Goal: Task Accomplishment & Management: Manage account settings

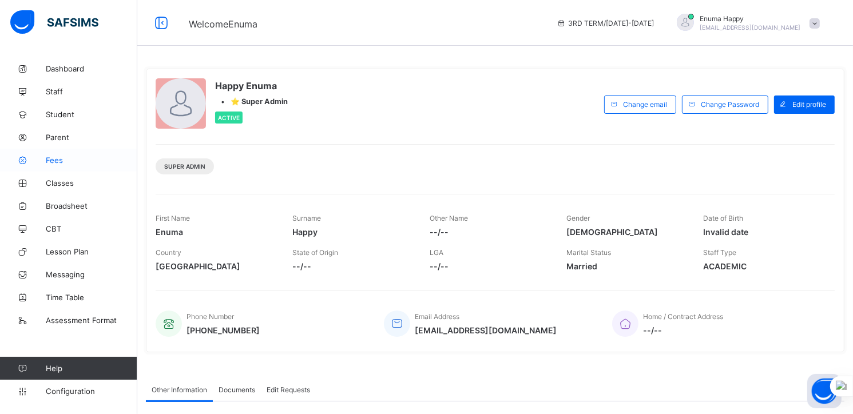
click at [57, 162] on span "Fees" at bounding box center [92, 160] width 92 height 9
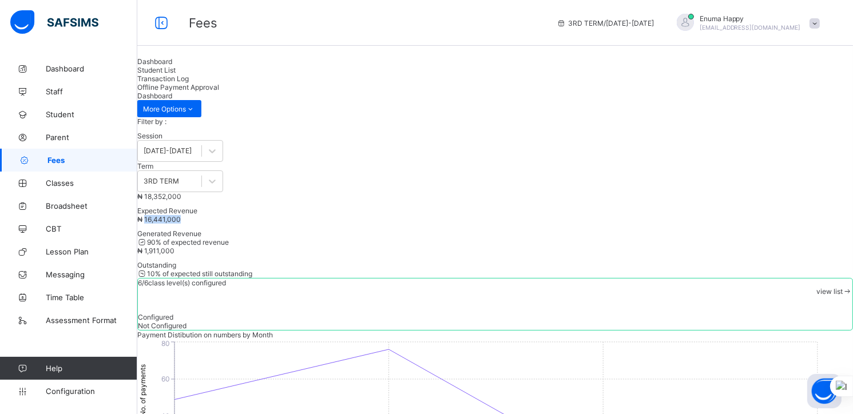
drag, startPoint x: 343, startPoint y: 218, endPoint x: 418, endPoint y: 222, distance: 75.6
click at [181, 222] on span "₦ 16,441,000" at bounding box center [158, 219] width 43 height 9
copy span "16,441,000"
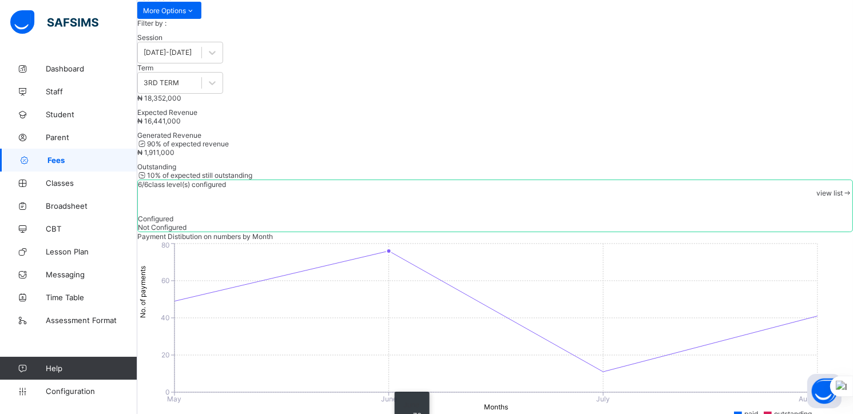
scroll to position [92, 0]
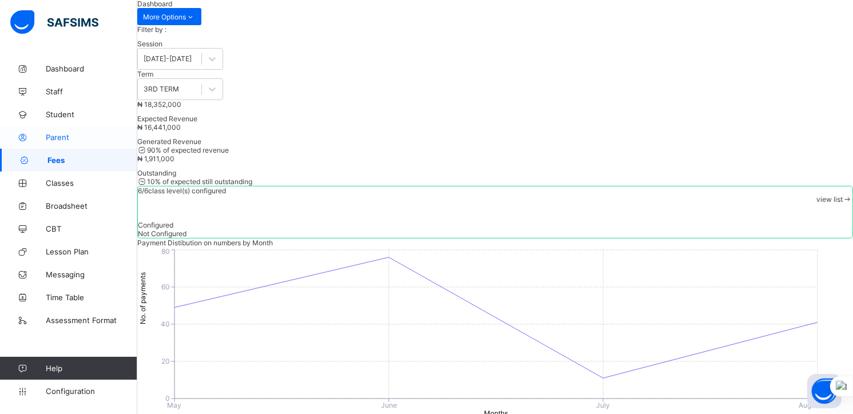
click at [59, 134] on span "Parent" at bounding box center [92, 137] width 92 height 9
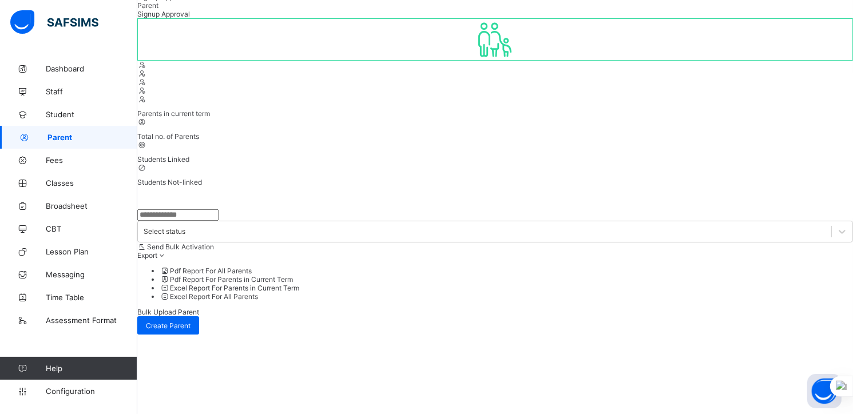
scroll to position [71, 0]
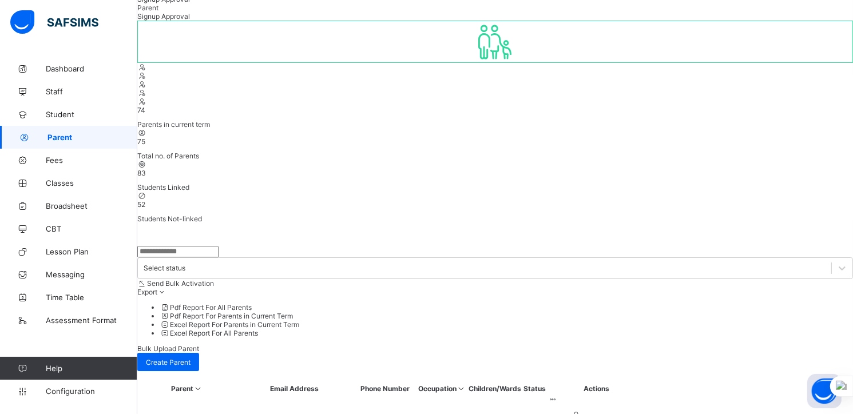
drag, startPoint x: 563, startPoint y: 77, endPoint x: 675, endPoint y: 80, distance: 112.2
copy b "icce.safsims.com /sign-up-parent"
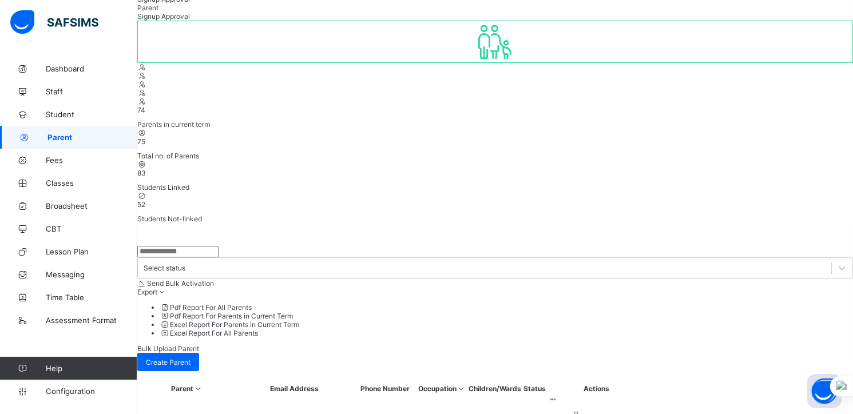
paste input "**********"
type input "**********"
click at [61, 118] on span "Student" at bounding box center [92, 114] width 92 height 9
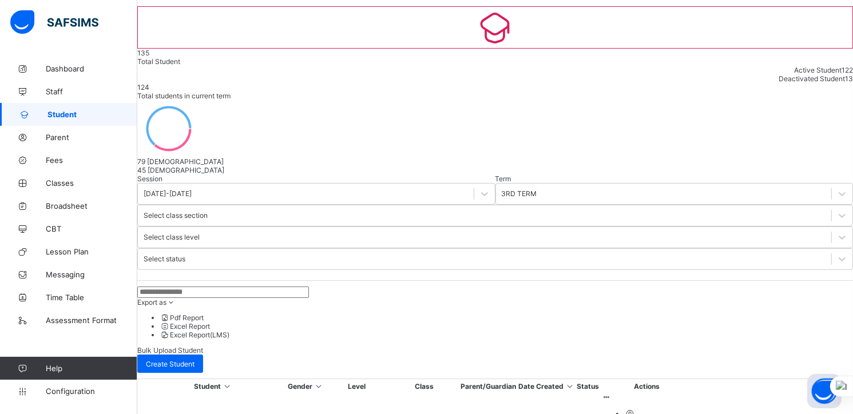
click at [215, 287] on input "text" at bounding box center [223, 292] width 172 height 11
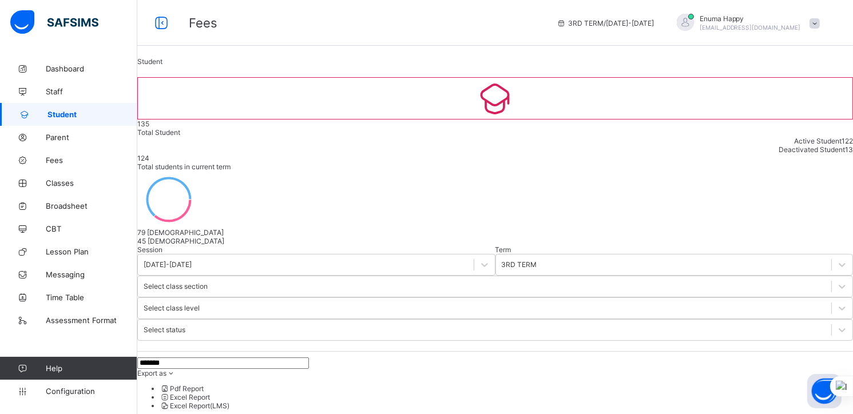
type input "*******"
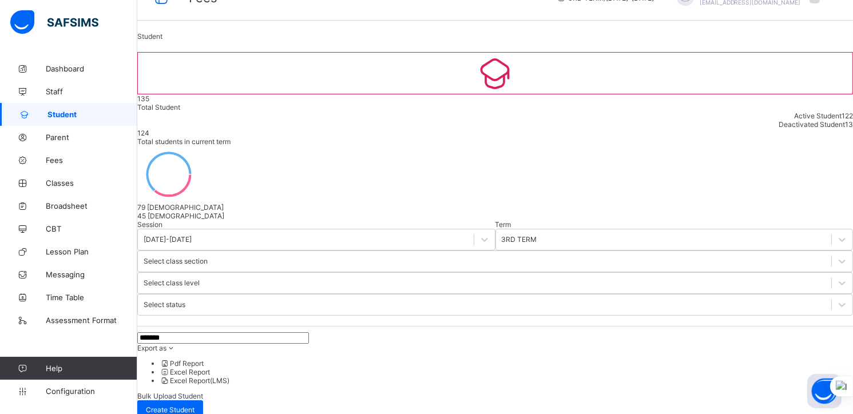
scroll to position [30, 0]
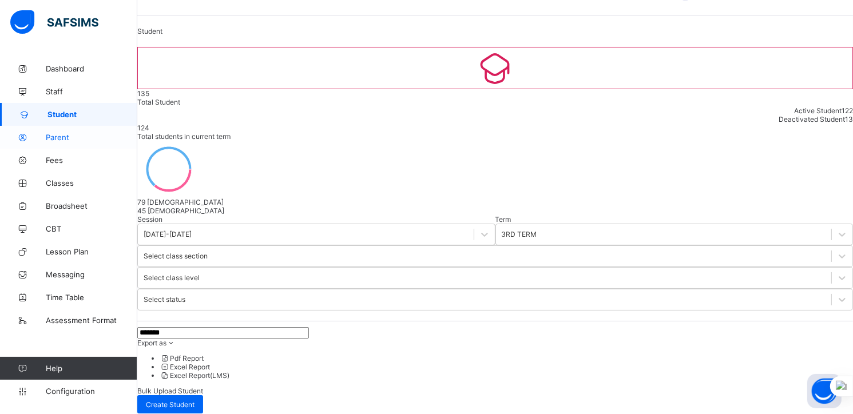
click at [59, 135] on span "Parent" at bounding box center [92, 137] width 92 height 9
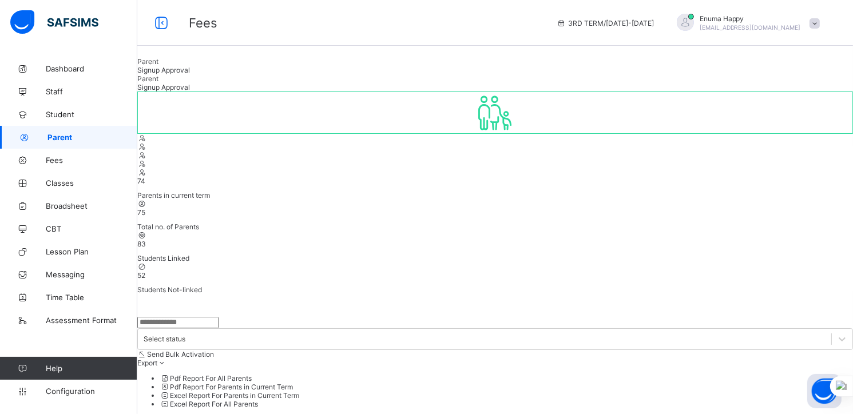
click at [190, 74] on span "Signup Approval" at bounding box center [163, 70] width 53 height 9
click at [59, 134] on span "Parent" at bounding box center [92, 137] width 90 height 9
click at [58, 112] on span "Student" at bounding box center [92, 114] width 92 height 9
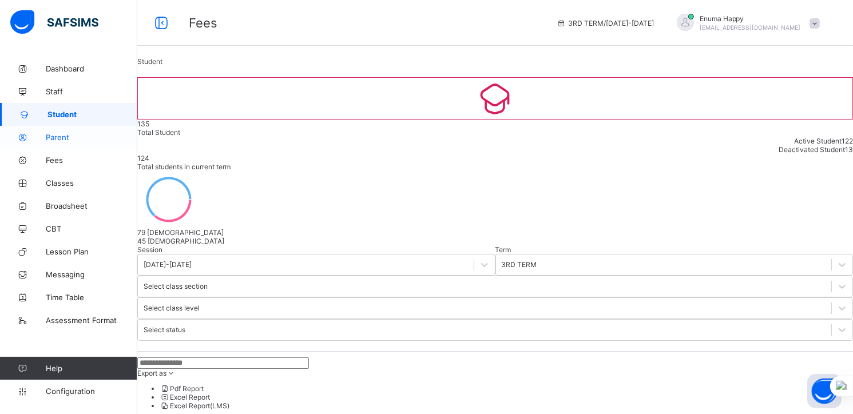
click at [60, 141] on span "Parent" at bounding box center [92, 137] width 92 height 9
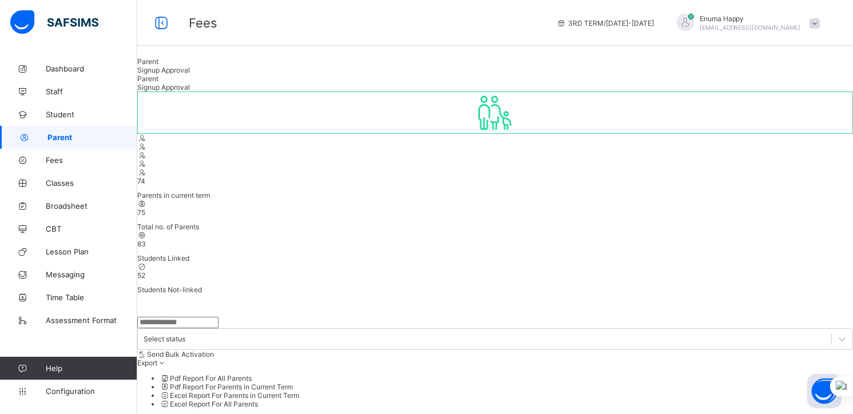
click at [190, 74] on span "Signup Approval" at bounding box center [163, 70] width 53 height 9
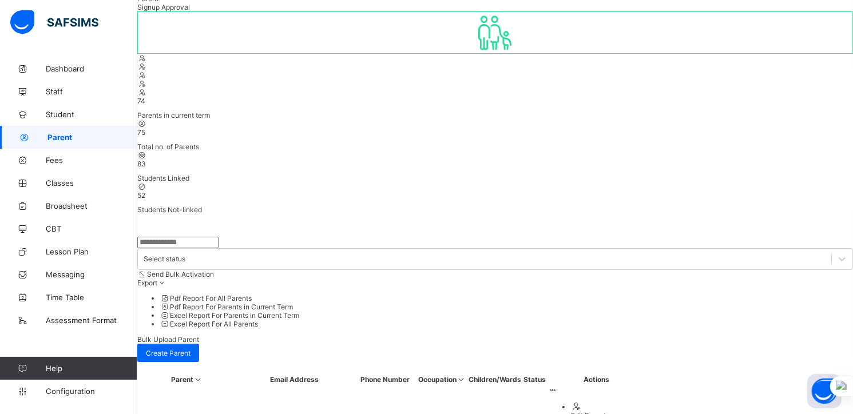
scroll to position [97, 0]
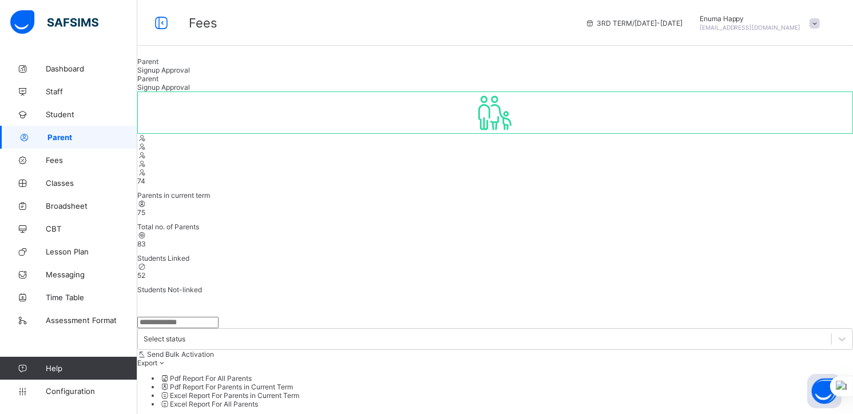
click at [158, 66] on span "Parent" at bounding box center [147, 61] width 21 height 9
click at [190, 74] on span "Signup Approval" at bounding box center [163, 70] width 53 height 9
